Goal: Task Accomplishment & Management: Manage account settings

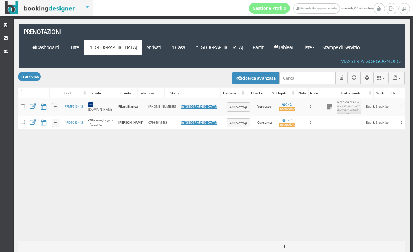
scroll to position [0, 57]
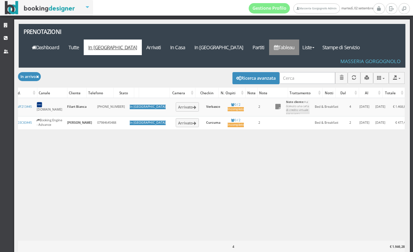
click at [299, 39] on link "Tableau" at bounding box center [284, 47] width 30 height 16
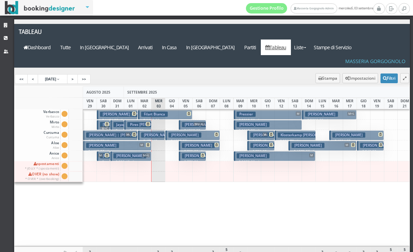
click at [189, 139] on small "4 notti" at bounding box center [193, 141] width 12 height 4
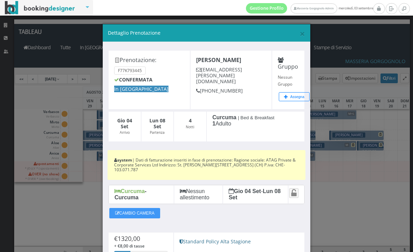
click at [301, 36] on span "×" at bounding box center [303, 33] width 6 height 13
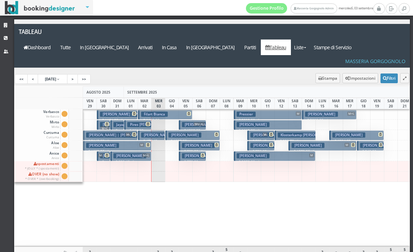
click at [201, 153] on h3 "[PERSON_NAME]" at bounding box center [198, 155] width 33 height 5
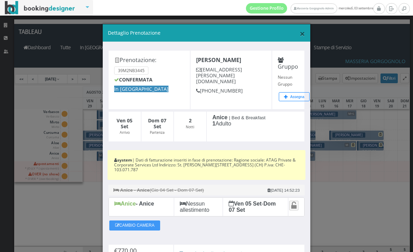
click at [300, 36] on span "×" at bounding box center [303, 33] width 6 height 13
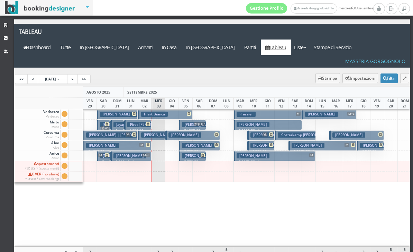
click at [199, 139] on small "4 notti" at bounding box center [193, 141] width 12 height 4
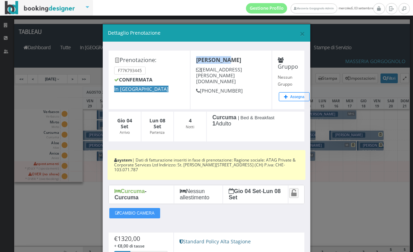
drag, startPoint x: 225, startPoint y: 60, endPoint x: 198, endPoint y: 57, distance: 27.5
click at [198, 57] on b "[PERSON_NAME]" at bounding box center [218, 60] width 45 height 8
copy b "[PERSON_NAME]"
click at [305, 37] on div "× Dettaglio Prenotazione" at bounding box center [207, 33] width 208 height 18
click at [303, 35] on span "×" at bounding box center [303, 33] width 6 height 13
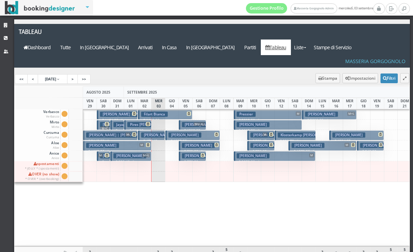
click at [190, 153] on h3 "[PERSON_NAME]" at bounding box center [198, 155] width 33 height 5
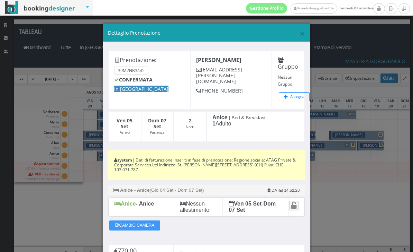
click at [234, 61] on b "[PERSON_NAME]" at bounding box center [218, 60] width 45 height 8
click at [237, 61] on h4 "[PERSON_NAME]" at bounding box center [231, 60] width 70 height 7
drag, startPoint x: 237, startPoint y: 61, endPoint x: 197, endPoint y: 62, distance: 40.5
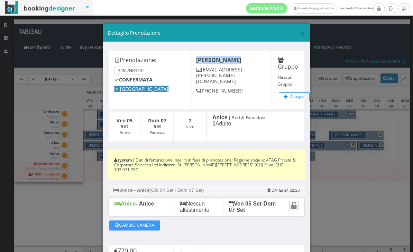
click at [197, 62] on h4 "[PERSON_NAME]" at bounding box center [231, 60] width 70 height 7
copy b "[PERSON_NAME]"
